Goal: Information Seeking & Learning: Learn about a topic

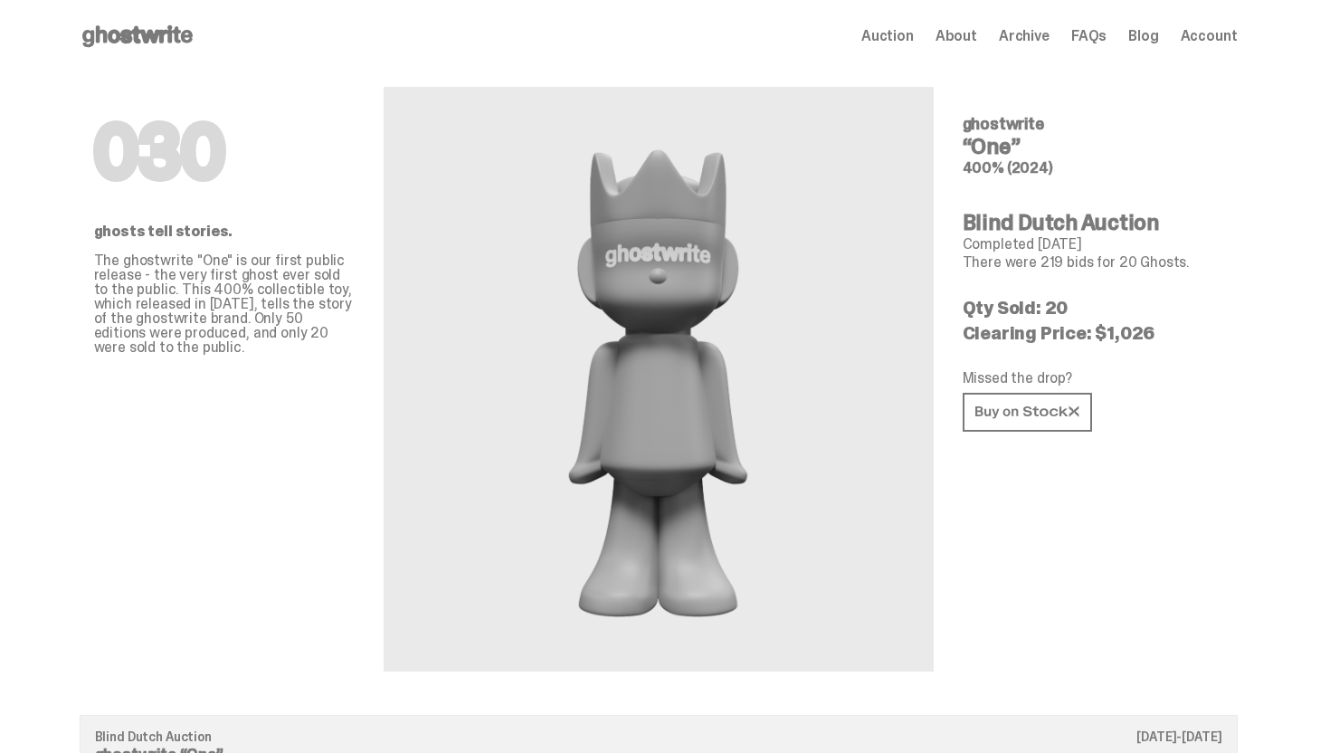
click at [180, 35] on icon at bounding box center [138, 36] width 116 height 29
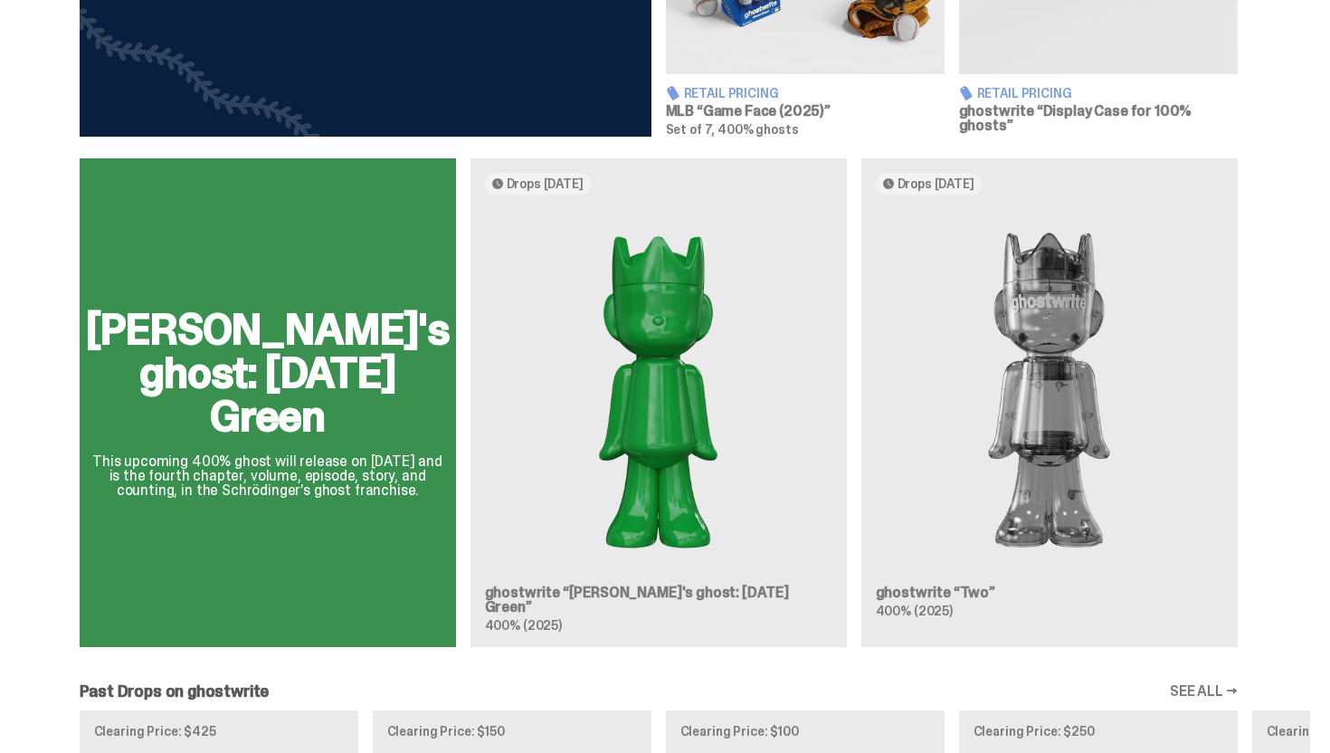
scroll to position [910, 0]
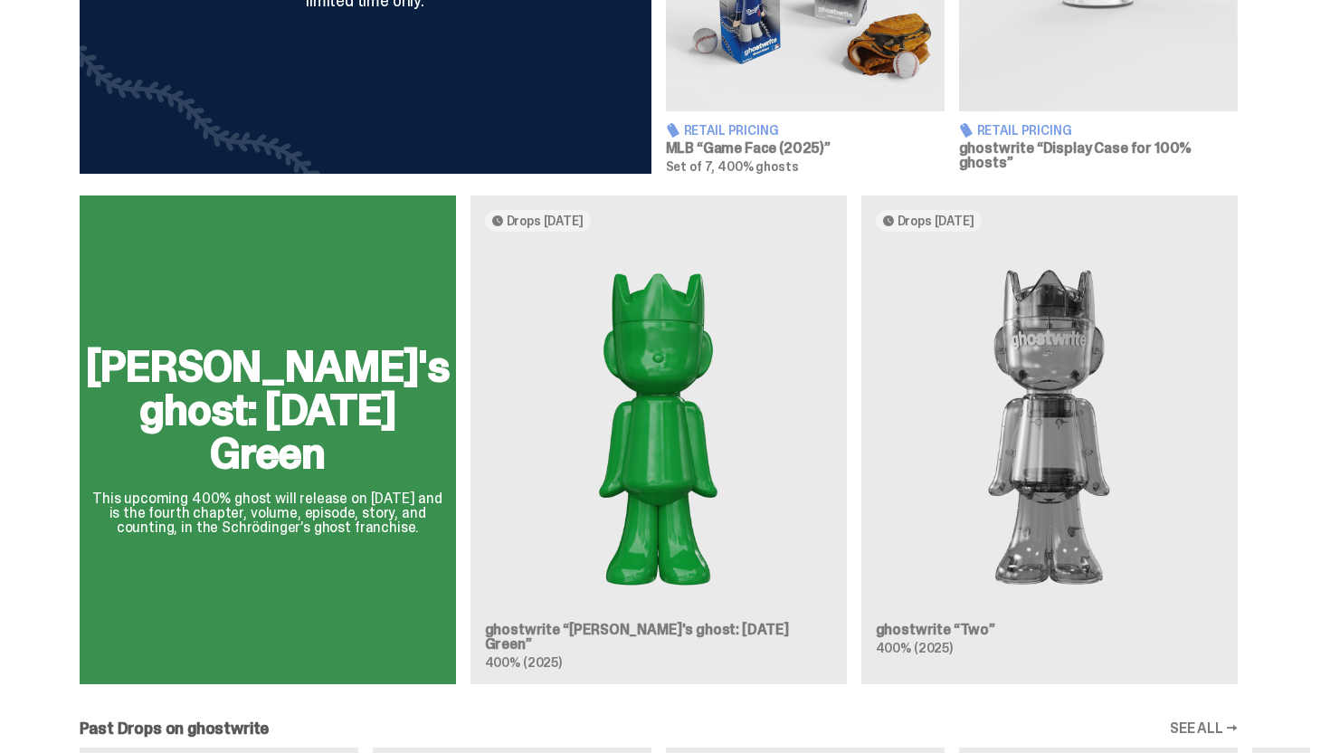
click at [1046, 467] on div "[PERSON_NAME]'s ghost: [DATE] Green This upcoming 400% ghost will release on [D…" at bounding box center [658, 446] width 1303 height 503
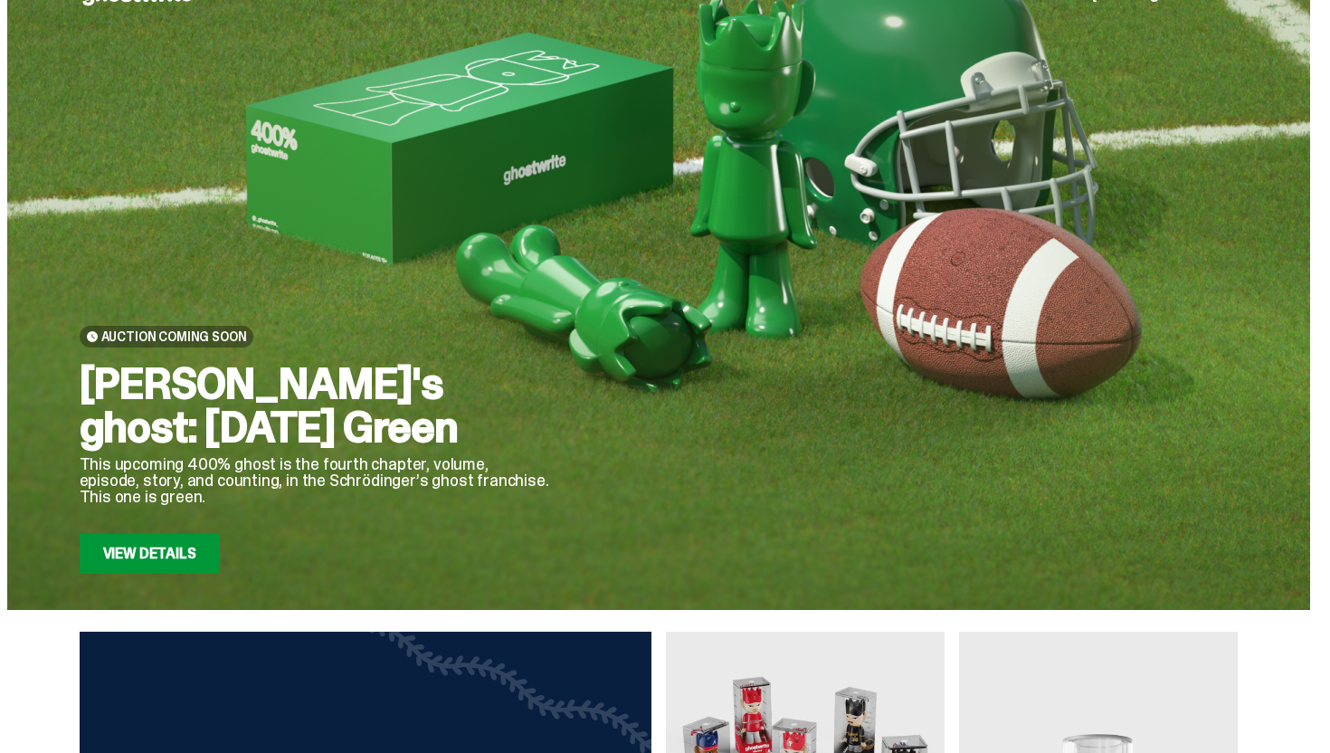
scroll to position [0, 0]
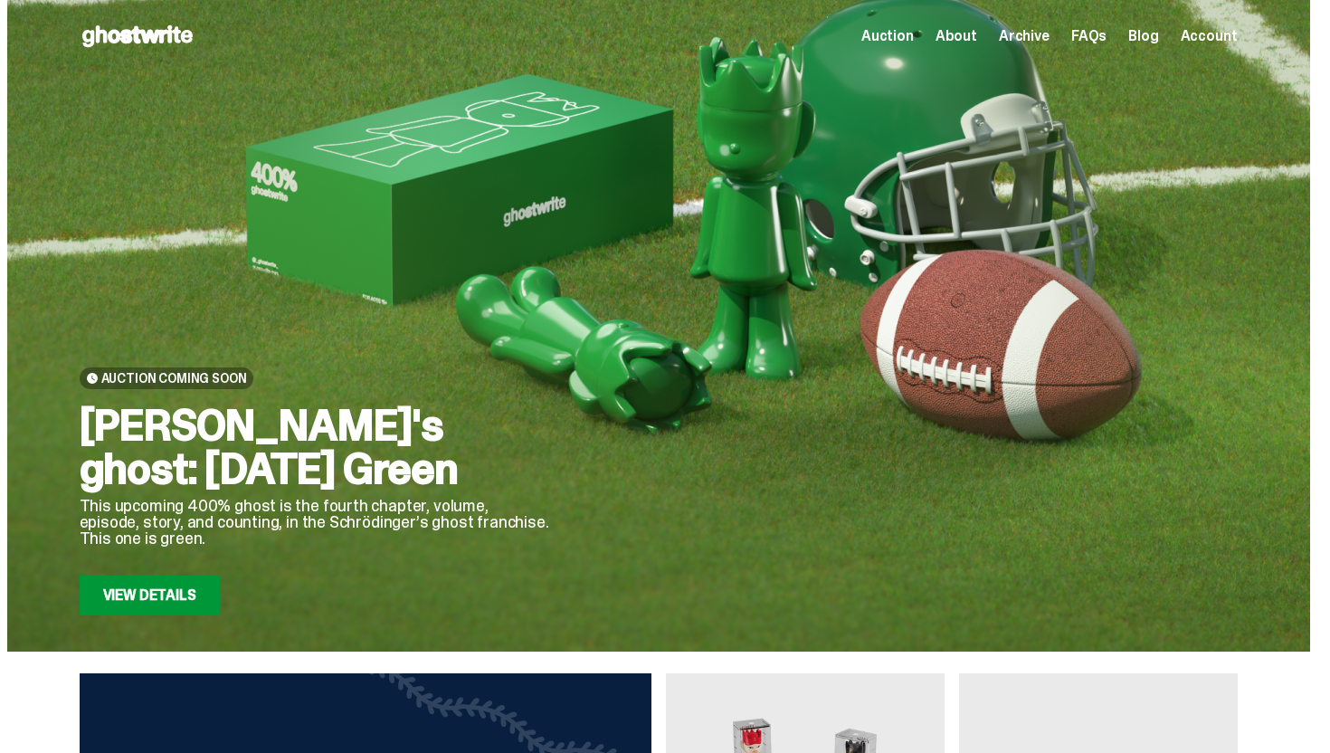
click at [188, 618] on div "Auction Coming Soon [PERSON_NAME]'s ghost: [DATE] Green This upcoming 400% ghos…" at bounding box center [658, 325] width 1303 height 651
click at [195, 577] on link "View Details" at bounding box center [150, 595] width 140 height 40
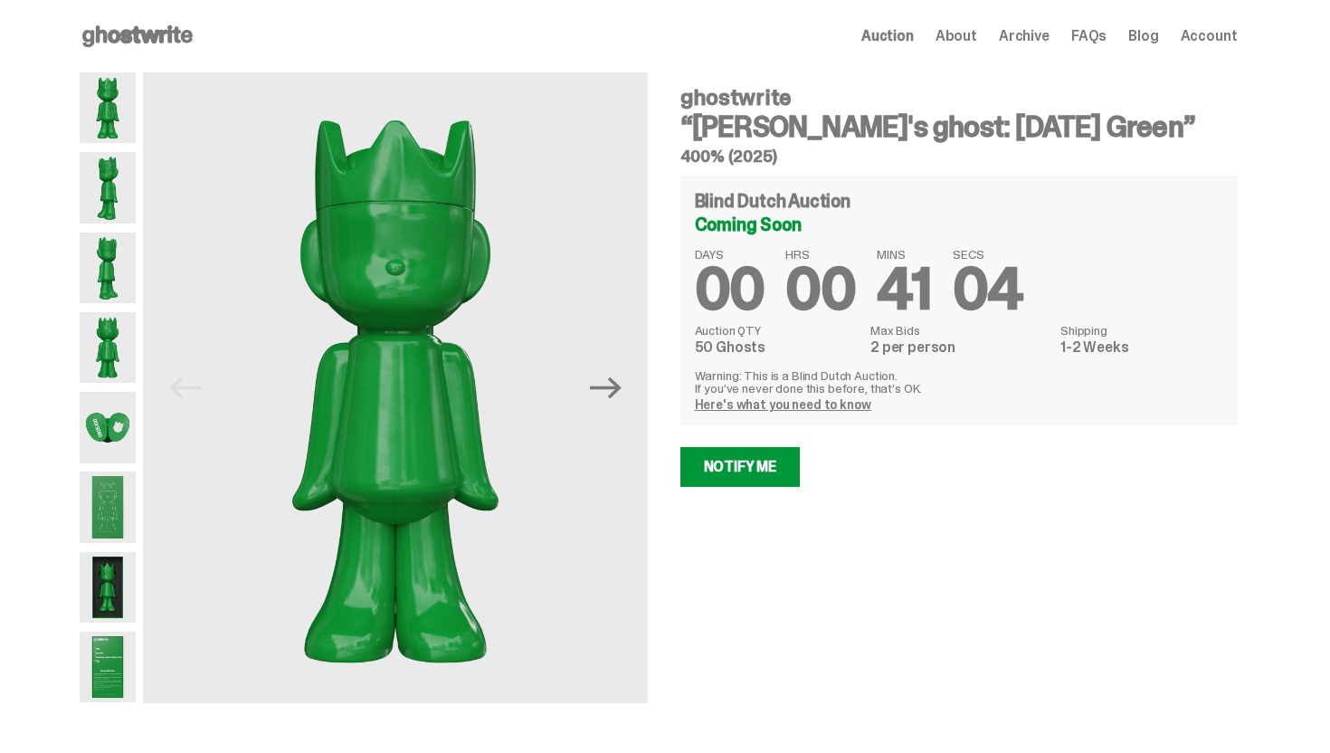
click at [125, 487] on img at bounding box center [108, 506] width 57 height 71
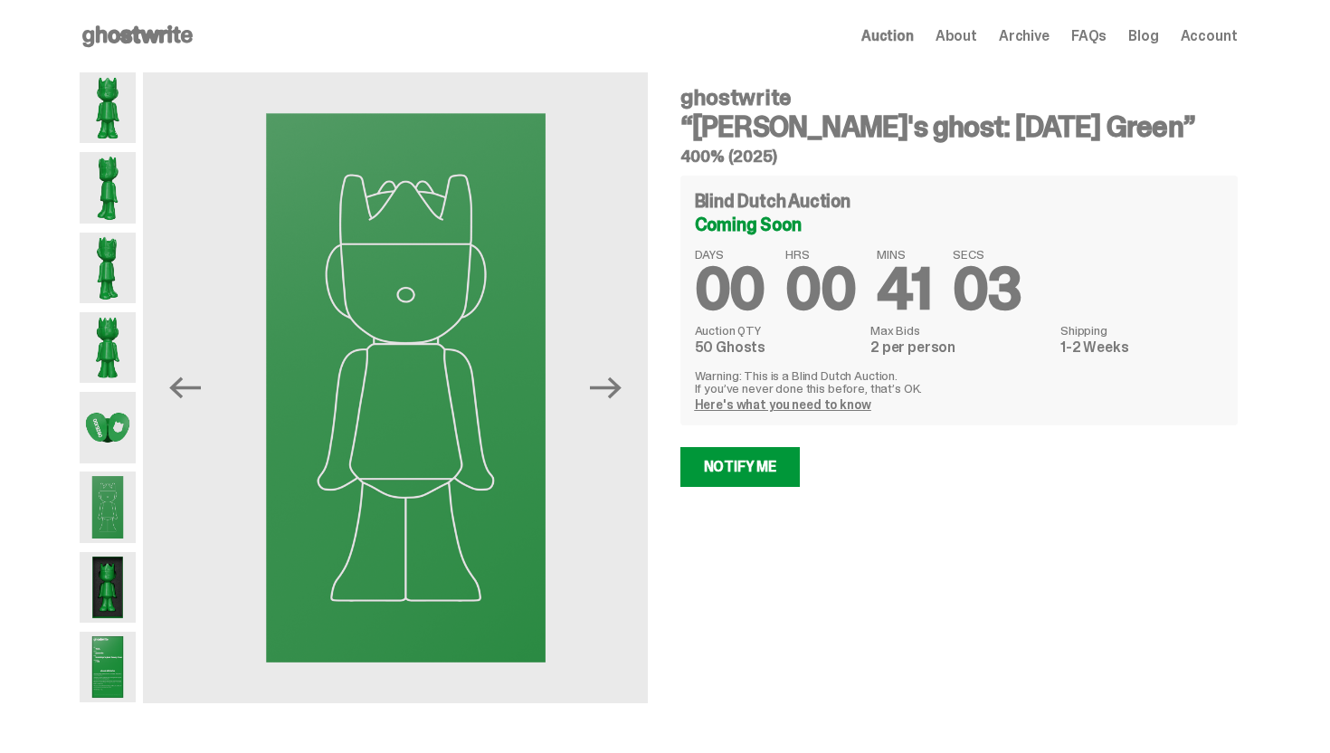
click at [112, 586] on img at bounding box center [108, 587] width 57 height 71
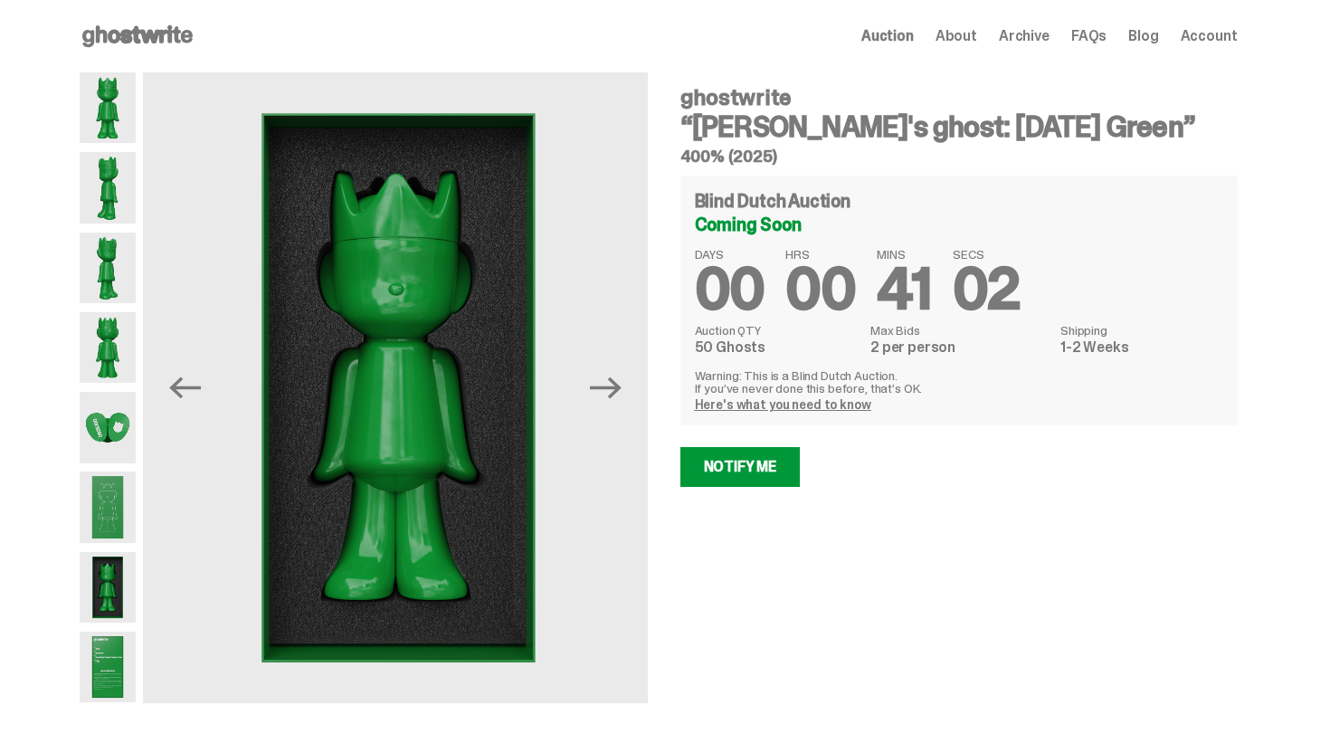
click at [109, 657] on img at bounding box center [108, 667] width 57 height 71
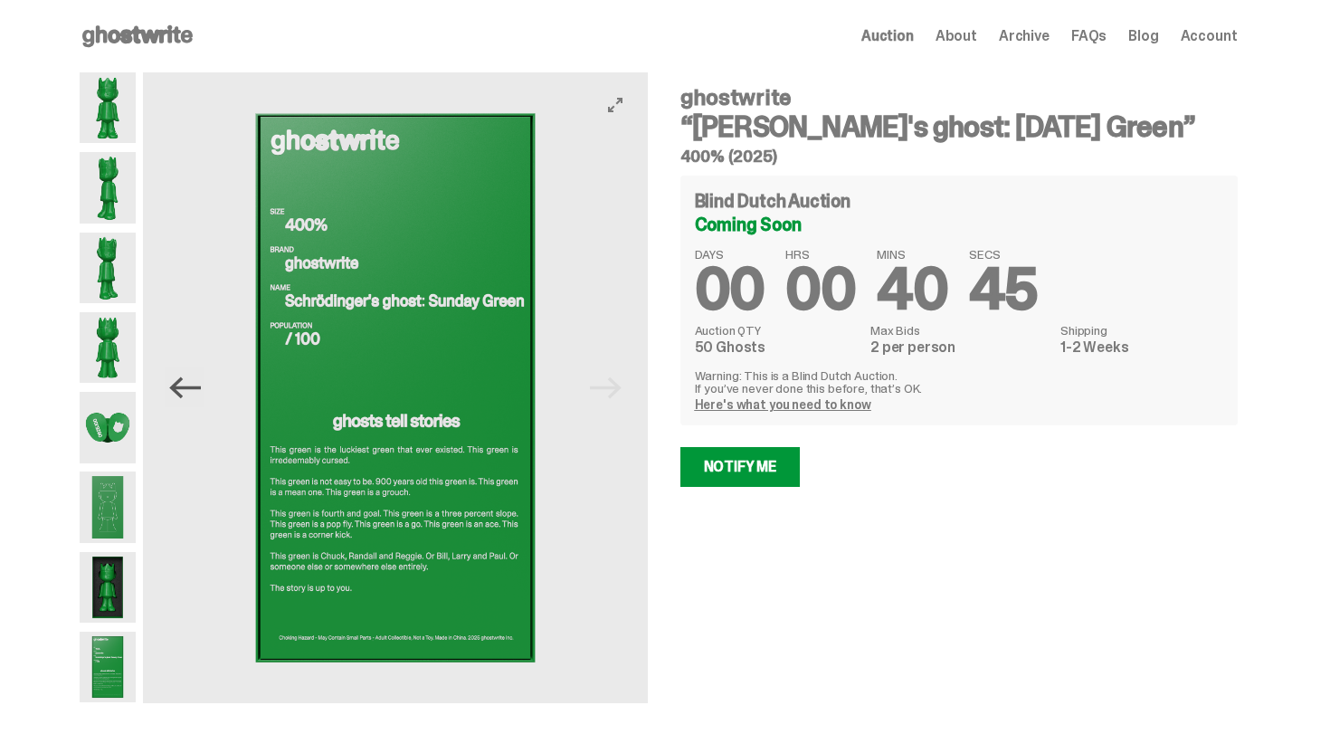
click at [191, 398] on icon "Previous" at bounding box center [185, 388] width 32 height 32
